Goal: Task Accomplishment & Management: Manage account settings

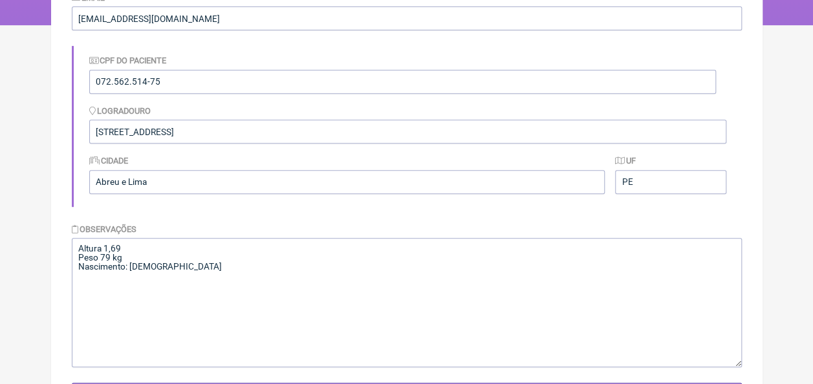
scroll to position [330, 0]
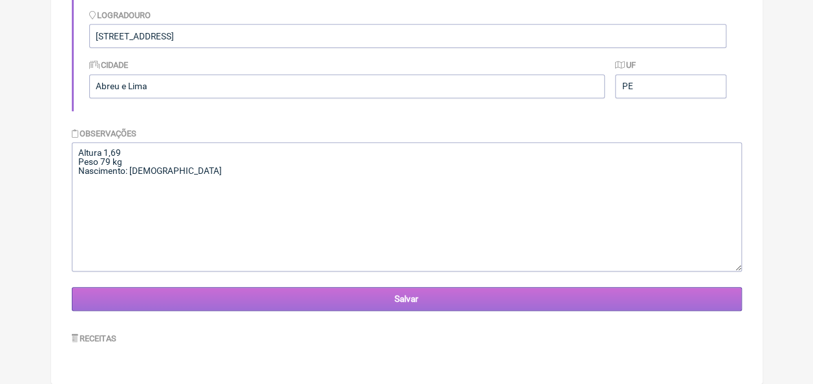
click at [390, 305] on input "Salvar" at bounding box center [407, 299] width 670 height 24
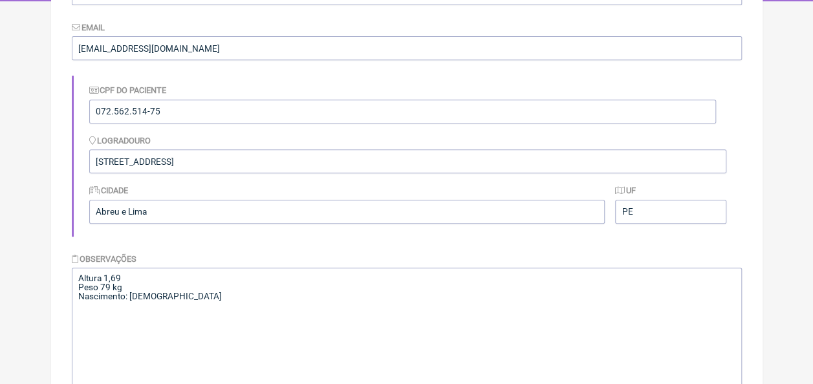
scroll to position [259, 0]
drag, startPoint x: 77, startPoint y: 280, endPoint x: 191, endPoint y: 300, distance: 116.3
click at [191, 300] on textarea "Altura 1,69 Peso 79 kg Nascimento: [DEMOGRAPHIC_DATA]" at bounding box center [407, 331] width 670 height 129
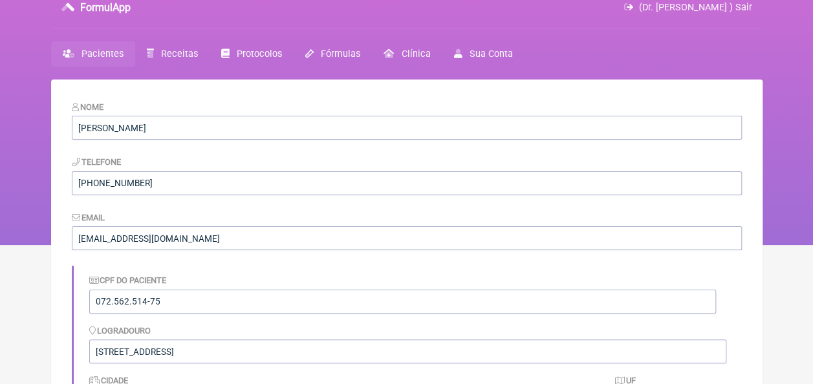
scroll to position [0, 0]
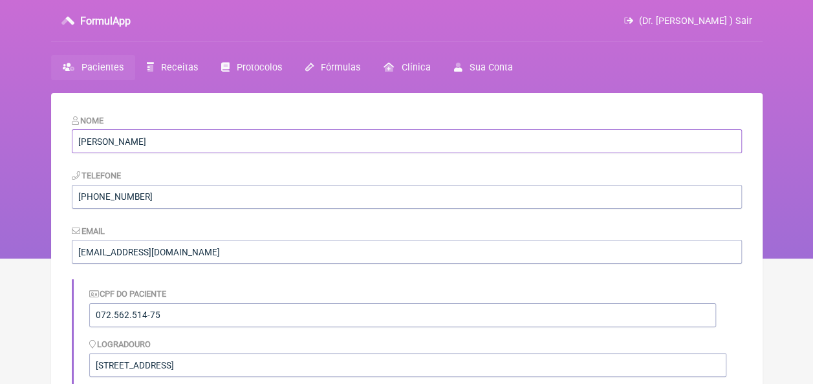
drag, startPoint x: 167, startPoint y: 142, endPoint x: 62, endPoint y: 142, distance: 104.8
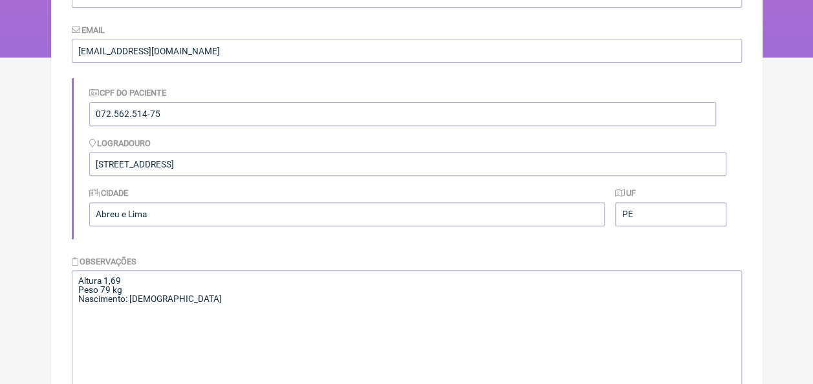
scroll to position [330, 0]
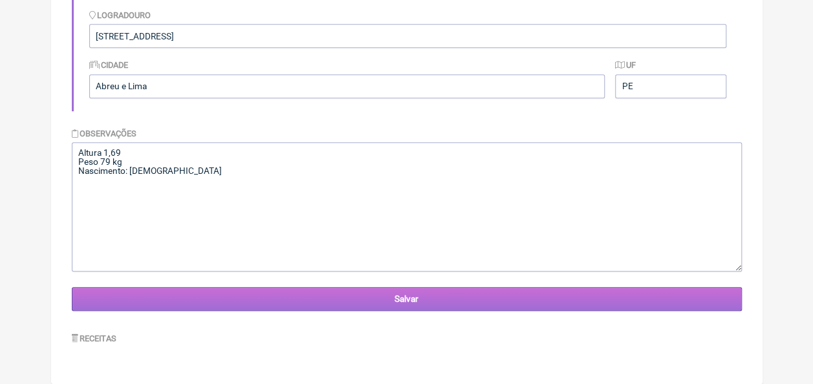
click at [356, 297] on input "Salvar" at bounding box center [407, 299] width 670 height 24
